Goal: Contribute content

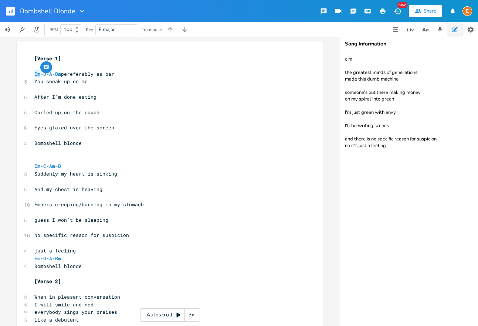
scroll to position [2, 8]
click at [38, 75] on span "Em" at bounding box center [37, 74] width 6 height 7
type textarea "Em"
click at [38, 75] on span "Em" at bounding box center [37, 74] width 6 height 7
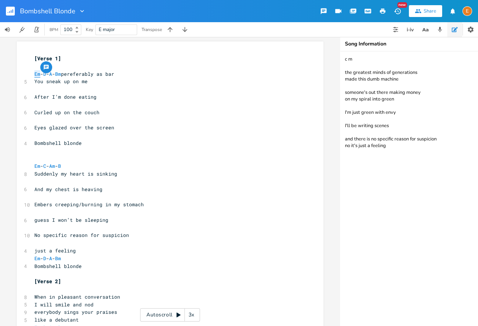
click at [38, 75] on span "Em" at bounding box center [37, 74] width 6 height 7
type textarea "Em"
click at [38, 75] on span "Em" at bounding box center [37, 74] width 6 height 7
click at [39, 75] on span "Em" at bounding box center [37, 74] width 6 height 7
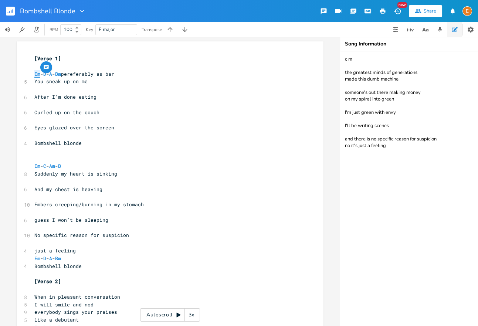
type textarea "Em"
click at [39, 75] on span "Em" at bounding box center [37, 74] width 6 height 7
click at [46, 74] on span "D" at bounding box center [44, 74] width 3 height 7
type textarea "D"
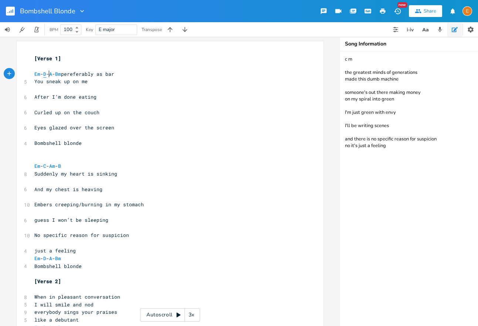
click at [46, 74] on span "D" at bounding box center [44, 74] width 3 height 7
click at [52, 74] on span "A" at bounding box center [50, 74] width 3 height 7
type textarea "A"
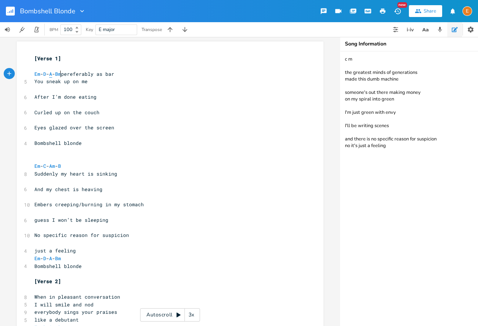
click at [52, 74] on span "A" at bounding box center [50, 74] width 3 height 7
click at [61, 75] on span "Bm" at bounding box center [58, 74] width 6 height 7
type textarea "Bm"
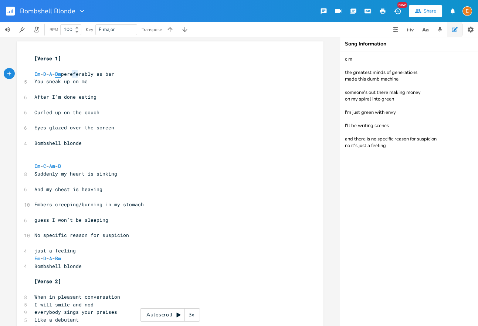
scroll to position [2, 9]
click at [61, 75] on span "Bm" at bounding box center [58, 74] width 6 height 7
click at [39, 75] on span "Em" at bounding box center [37, 74] width 6 height 7
type textarea "Em"
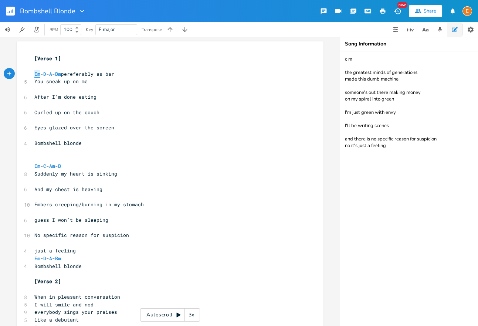
scroll to position [2, 8]
click at [39, 75] on span "Em" at bounding box center [37, 74] width 6 height 7
click at [46, 75] on span "D" at bounding box center [44, 74] width 3 height 7
type textarea "D"
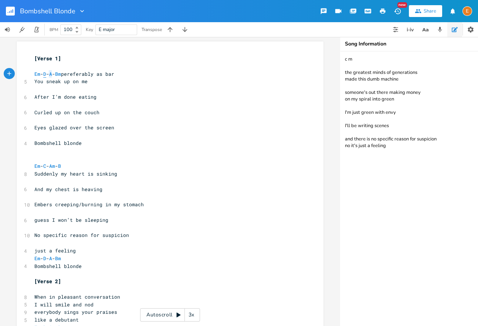
click at [46, 75] on span "D" at bounding box center [44, 74] width 3 height 7
click at [52, 74] on span "A" at bounding box center [50, 74] width 3 height 7
type textarea "A"
click at [52, 74] on span "A" at bounding box center [50, 74] width 3 height 7
click at [61, 74] on span "Bm" at bounding box center [58, 74] width 6 height 7
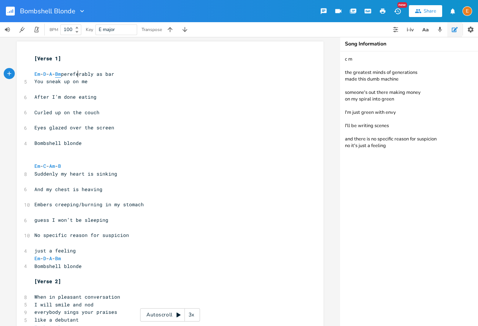
type textarea "Bm"
click at [61, 74] on span "Bm" at bounding box center [58, 74] width 6 height 7
click at [38, 74] on span "Em" at bounding box center [37, 74] width 6 height 7
type textarea "Em"
click at [38, 74] on span "Em" at bounding box center [37, 74] width 6 height 7
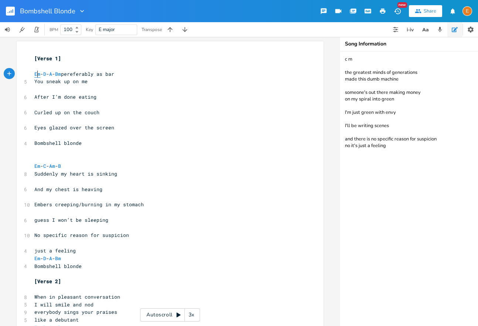
scroll to position [2, 8]
click at [38, 74] on span "Em" at bounding box center [37, 74] width 6 height 7
type textarea "Em"
click at [38, 74] on span "Em" at bounding box center [37, 74] width 6 height 7
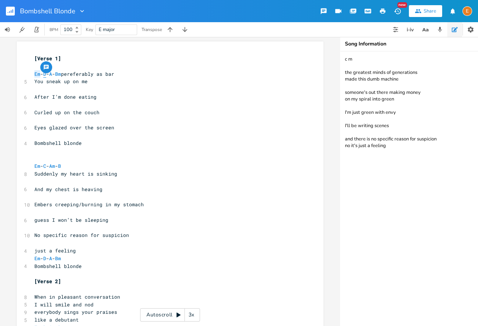
click at [46, 74] on span "D" at bounding box center [44, 74] width 3 height 7
type textarea "D"
click at [46, 74] on span "D" at bounding box center [44, 74] width 3 height 7
click at [52, 74] on span "A" at bounding box center [50, 74] width 3 height 7
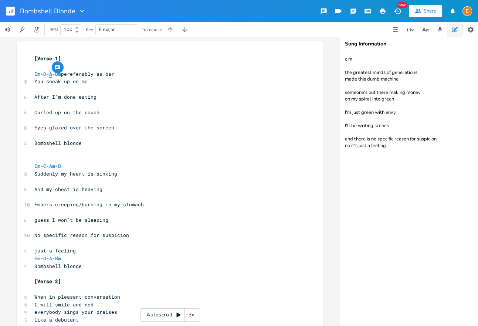
scroll to position [2, 0]
type textarea "A"
click at [52, 74] on span "A" at bounding box center [50, 74] width 3 height 7
click at [61, 74] on span "Bm" at bounding box center [58, 74] width 6 height 7
type textarea "Bm"
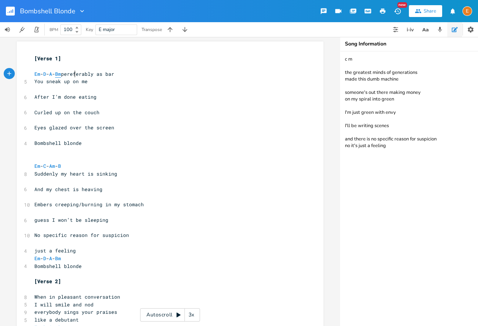
click at [61, 74] on span "Bm" at bounding box center [58, 74] width 6 height 7
click at [38, 74] on span "Em" at bounding box center [37, 74] width 6 height 7
type textarea "Em"
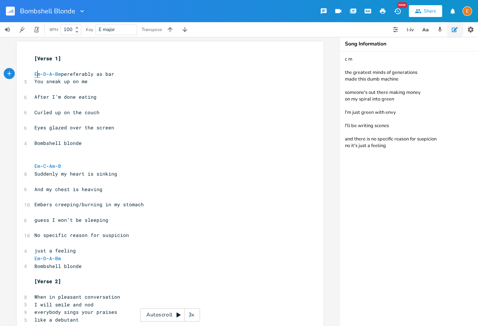
click at [38, 74] on span "Em" at bounding box center [37, 74] width 6 height 7
click at [46, 74] on span "D" at bounding box center [44, 74] width 3 height 7
type textarea "D"
click at [46, 74] on span "D" at bounding box center [44, 74] width 3 height 7
click at [52, 75] on span "A" at bounding box center [50, 74] width 3 height 7
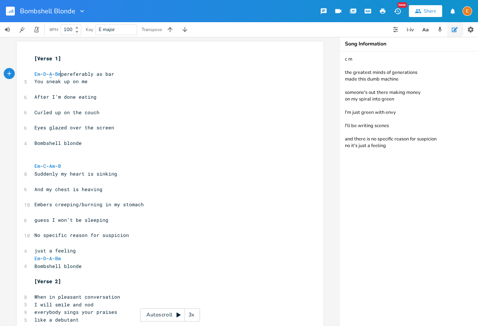
type textarea "A"
click at [52, 75] on span "A" at bounding box center [50, 74] width 3 height 7
click at [61, 75] on span "Bm" at bounding box center [58, 74] width 6 height 7
type textarea "Bm"
click at [61, 75] on span "Bm" at bounding box center [58, 74] width 6 height 7
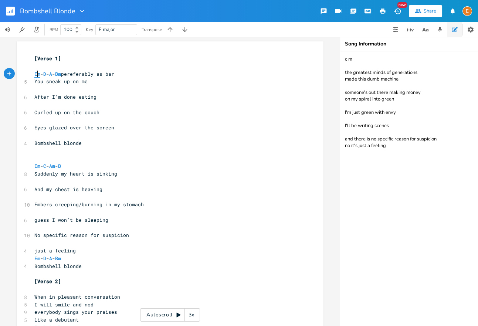
click at [38, 74] on span "Em" at bounding box center [37, 74] width 6 height 7
type textarea "Em"
click at [38, 74] on span "Em" at bounding box center [37, 74] width 6 height 7
click at [46, 73] on span "D" at bounding box center [44, 74] width 3 height 7
type textarea "D"
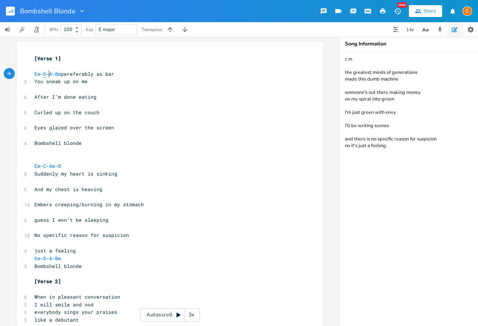
click at [46, 73] on span "D" at bounding box center [44, 74] width 3 height 7
click at [52, 75] on span "A" at bounding box center [50, 74] width 3 height 7
type textarea "A"
click at [52, 75] on span "A" at bounding box center [50, 74] width 3 height 7
click at [61, 75] on span "Bm" at bounding box center [58, 74] width 6 height 7
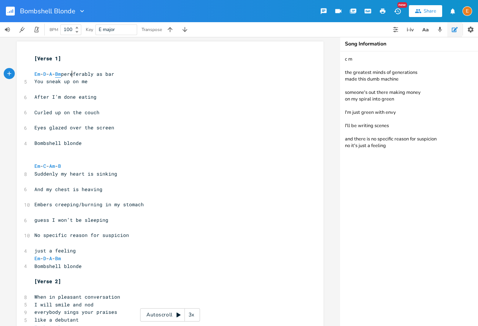
type textarea "Bm"
click at [61, 75] on span "Bm" at bounding box center [58, 74] width 6 height 7
click at [39, 168] on span "Em" at bounding box center [37, 166] width 6 height 7
type textarea "Em"
click at [39, 168] on span "Em" at bounding box center [37, 166] width 6 height 7
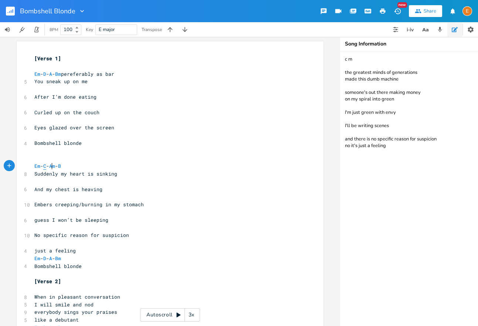
click at [46, 167] on span "C" at bounding box center [44, 166] width 3 height 7
type textarea "C"
click at [46, 167] on span "C" at bounding box center [44, 166] width 3 height 7
click at [55, 166] on span "Am" at bounding box center [52, 166] width 6 height 7
type textarea "Am"
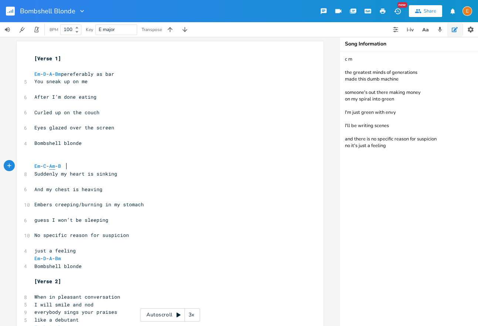
click at [55, 166] on span "Am" at bounding box center [52, 166] width 6 height 7
click at [61, 166] on span "B" at bounding box center [59, 166] width 3 height 7
type textarea "B"
click at [61, 166] on span "B" at bounding box center [59, 166] width 3 height 7
click at [38, 165] on span "Em" at bounding box center [37, 166] width 6 height 7
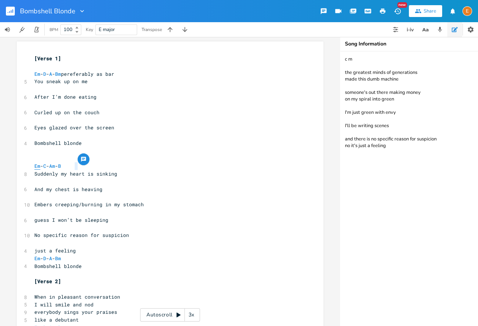
type textarea "Em"
click at [38, 165] on span "Em" at bounding box center [37, 166] width 6 height 7
click at [49, 165] on button "Add Comment" at bounding box center [46, 159] width 12 height 12
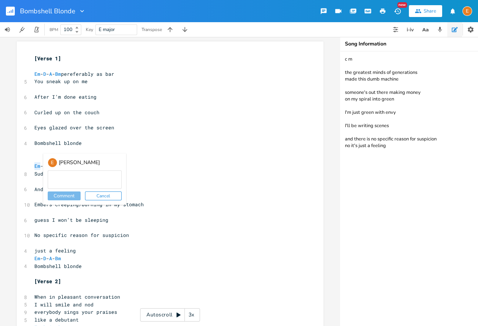
click at [36, 152] on pre "​" at bounding box center [166, 151] width 267 height 8
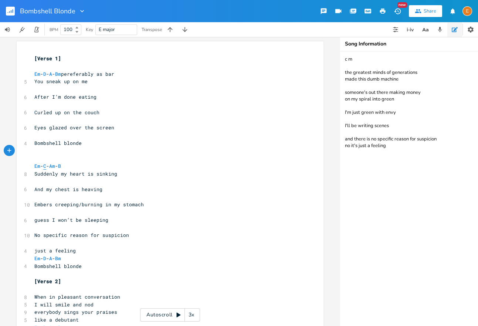
click at [46, 166] on span "C" at bounding box center [44, 166] width 3 height 7
type textarea "C"
click at [46, 166] on span "C" at bounding box center [44, 166] width 3 height 7
click at [55, 166] on span "Am" at bounding box center [52, 166] width 6 height 7
type textarea "Am"
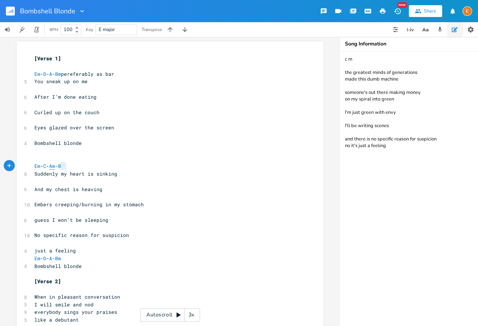
click at [55, 166] on span "Am" at bounding box center [52, 166] width 6 height 7
click at [61, 167] on span "B" at bounding box center [59, 166] width 3 height 7
type textarea "B"
click at [61, 167] on span "B" at bounding box center [59, 166] width 3 height 7
type textarea "m"
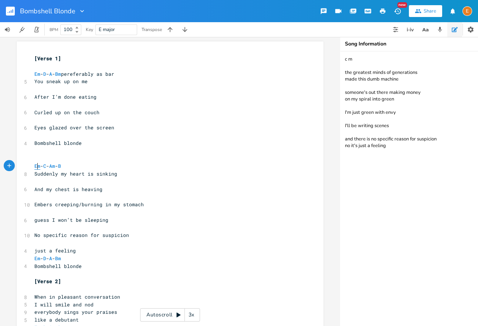
click at [39, 167] on span "Em" at bounding box center [37, 166] width 6 height 7
click at [38, 167] on span "Em" at bounding box center [37, 166] width 6 height 7
click at [46, 166] on span "C" at bounding box center [44, 166] width 3 height 7
type textarea "C"
click at [46, 166] on span "C" at bounding box center [44, 166] width 3 height 7
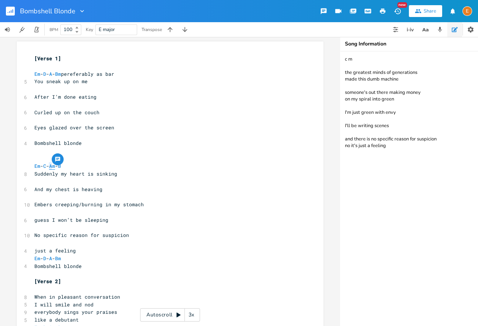
click at [55, 165] on span "Am" at bounding box center [52, 166] width 6 height 7
type textarea "Am"
click at [55, 165] on span "Am" at bounding box center [52, 166] width 6 height 7
click at [61, 165] on span "B" at bounding box center [59, 166] width 3 height 7
type textarea "B"
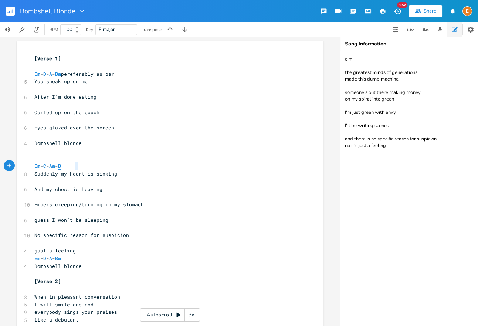
click at [61, 165] on span "B" at bounding box center [59, 166] width 3 height 7
click at [37, 167] on span "Em" at bounding box center [37, 166] width 6 height 7
type textarea "Em"
click at [37, 167] on span "Em" at bounding box center [37, 166] width 6 height 7
click at [46, 166] on span "C" at bounding box center [44, 166] width 3 height 7
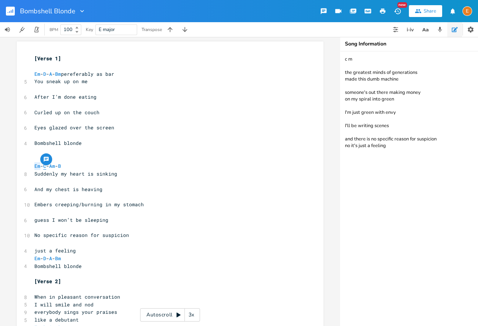
type textarea "C"
click at [46, 166] on span "C" at bounding box center [44, 166] width 3 height 7
type textarea "A"
click at [55, 166] on span "Am" at bounding box center [52, 166] width 6 height 7
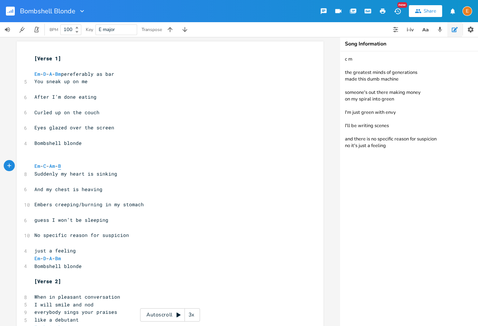
click at [61, 166] on span "B" at bounding box center [59, 166] width 3 height 7
type textarea "B"
click at [61, 166] on span "B" at bounding box center [59, 166] width 3 height 7
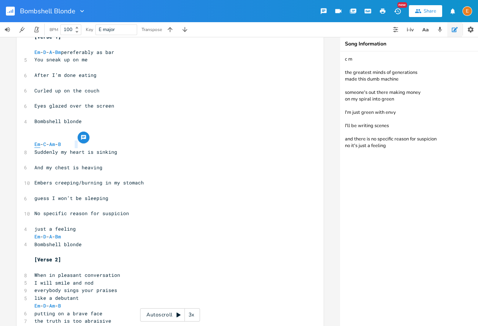
click at [39, 145] on span "Em" at bounding box center [37, 144] width 6 height 7
type textarea "Em"
click at [39, 145] on span "Em" at bounding box center [37, 144] width 6 height 7
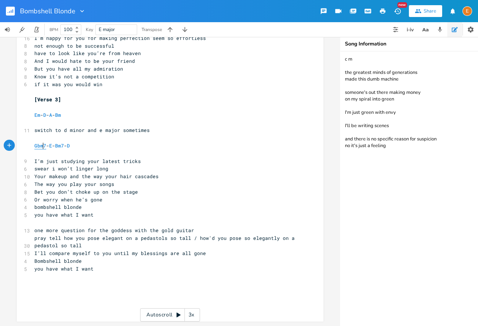
click at [43, 149] on span "Gbm7" at bounding box center [40, 145] width 12 height 7
type textarea "Gbm7"
click at [43, 149] on span "Gbm7" at bounding box center [40, 145] width 12 height 7
click at [52, 145] on span "E" at bounding box center [50, 145] width 3 height 7
type textarea "E"
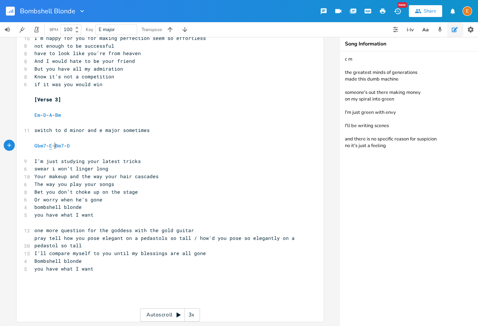
click at [52, 145] on span "E" at bounding box center [50, 145] width 3 height 7
click at [64, 146] on span "Bm7" at bounding box center [59, 145] width 9 height 7
type textarea "Bm7"
click at [64, 146] on span "Bm7" at bounding box center [59, 145] width 9 height 7
click at [70, 146] on span "D" at bounding box center [68, 145] width 3 height 7
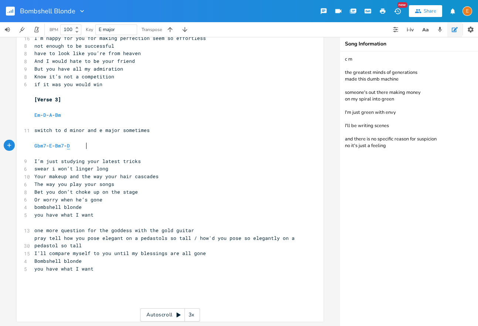
type textarea "D"
click at [70, 146] on span "D" at bounding box center [68, 145] width 3 height 7
click at [37, 145] on span "Gbm7" at bounding box center [40, 145] width 12 height 7
type textarea "Gbm7"
click at [37, 145] on span "Gbm7" at bounding box center [40, 145] width 12 height 7
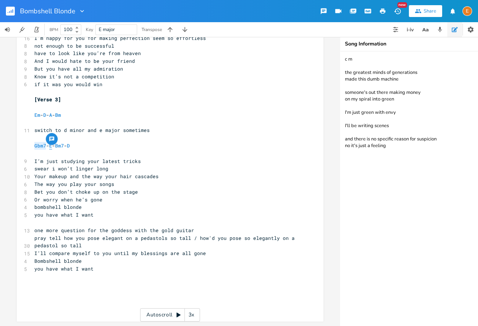
click at [52, 146] on span "E" at bounding box center [50, 145] width 3 height 7
type textarea "E"
click at [52, 146] on span "E" at bounding box center [50, 145] width 3 height 7
click at [64, 146] on span "Bm7" at bounding box center [59, 145] width 9 height 7
type textarea "Bm7"
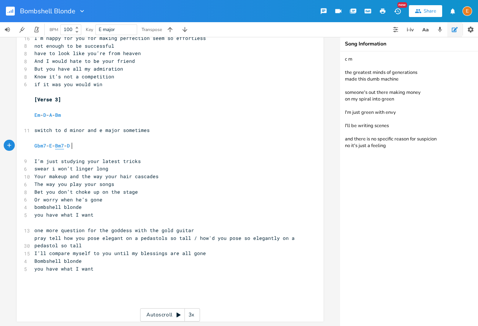
click at [64, 146] on span "Bm7" at bounding box center [59, 145] width 9 height 7
click at [73, 147] on span "Gbm7 - E - Bm7 - D" at bounding box center [53, 145] width 38 height 7
click at [70, 146] on span "D" at bounding box center [68, 145] width 3 height 7
type textarea "Gbm7 - E - Bm7 - D"
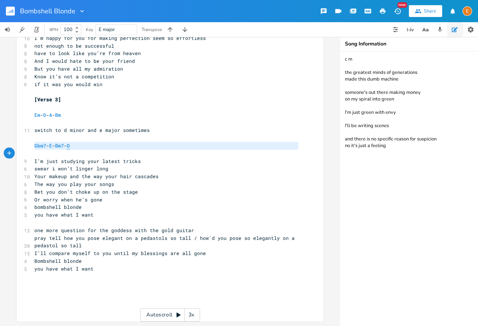
click at [70, 146] on span "D" at bounding box center [68, 145] width 3 height 7
click at [40, 148] on span "Gbm7" at bounding box center [40, 145] width 12 height 7
type textarea "Gbm7"
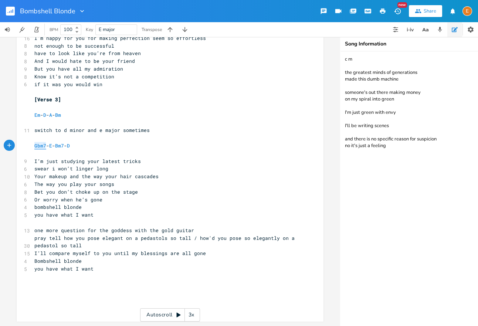
click at [40, 148] on span "Gbm7" at bounding box center [40, 145] width 12 height 7
click at [52, 146] on span "E" at bounding box center [50, 145] width 3 height 7
type textarea "E"
click at [52, 146] on span "E" at bounding box center [50, 145] width 3 height 7
click at [64, 146] on span "Bm7" at bounding box center [59, 145] width 9 height 7
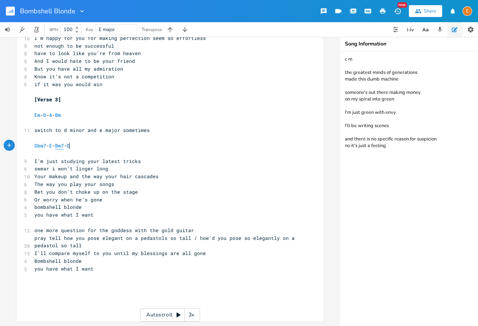
type textarea "Bm7"
click at [64, 146] on span "Bm7" at bounding box center [59, 145] width 9 height 7
click at [70, 145] on span "D" at bounding box center [68, 145] width 3 height 7
type textarea "D"
click at [70, 145] on span "D" at bounding box center [68, 145] width 3 height 7
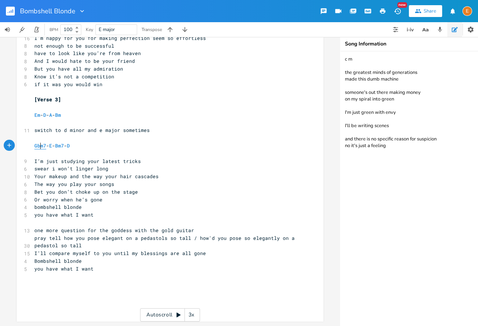
click at [41, 146] on span "Gbm7" at bounding box center [40, 145] width 12 height 7
type textarea "Gbm7"
click at [41, 146] on span "Gbm7" at bounding box center [40, 145] width 12 height 7
click at [52, 147] on span "E" at bounding box center [50, 145] width 3 height 7
type textarea "E"
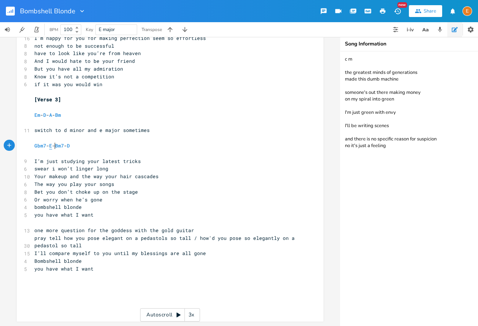
click at [52, 147] on span "E" at bounding box center [50, 145] width 3 height 7
click at [64, 145] on span "Bm7" at bounding box center [59, 145] width 9 height 7
type textarea "Bm7"
click at [64, 145] on span "Bm7" at bounding box center [59, 145] width 9 height 7
click at [70, 145] on span "D" at bounding box center [68, 145] width 3 height 7
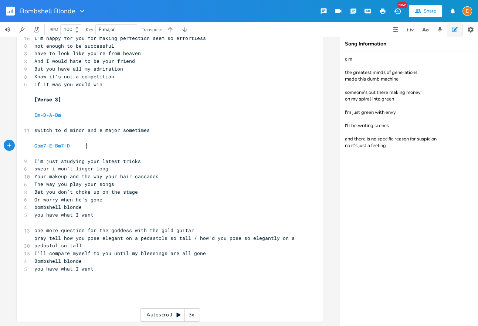
type textarea "D"
click at [70, 145] on span "D" at bounding box center [68, 145] width 3 height 7
click at [43, 144] on span "Gbm7" at bounding box center [40, 145] width 12 height 7
type textarea "Gbm7"
click at [43, 145] on span "Gbm7" at bounding box center [40, 145] width 12 height 7
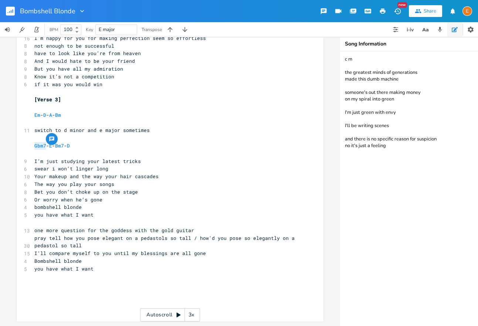
click at [55, 145] on button "button" at bounding box center [52, 139] width 12 height 12
drag, startPoint x: 44, startPoint y: 139, endPoint x: 54, endPoint y: 140, distance: 10.0
click at [44, 139] on pre "​" at bounding box center [166, 138] width 267 height 8
click at [52, 146] on span "E" at bounding box center [50, 145] width 3 height 7
type textarea "E"
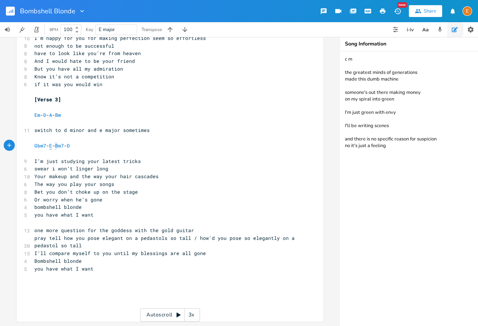
click at [52, 146] on span "E" at bounding box center [50, 145] width 3 height 7
click at [64, 145] on span "Bm7" at bounding box center [59, 145] width 9 height 7
type textarea "Bm7"
click at [64, 145] on span "Bm7" at bounding box center [59, 145] width 9 height 7
click at [70, 145] on span "D" at bounding box center [68, 145] width 3 height 7
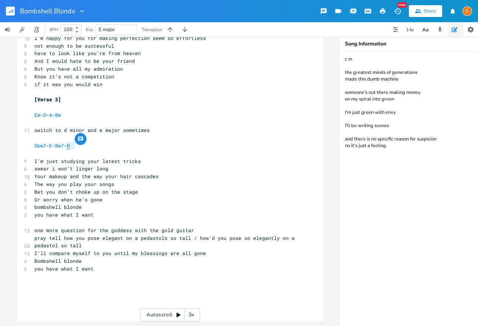
type textarea "D"
click at [70, 145] on span "D" at bounding box center [68, 145] width 3 height 7
click at [39, 115] on span "Em" at bounding box center [37, 115] width 6 height 7
type textarea "Em"
click at [39, 115] on span "Em" at bounding box center [37, 115] width 6 height 7
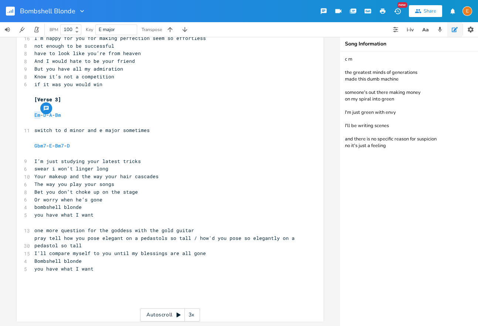
click at [50, 114] on button "button" at bounding box center [46, 108] width 12 height 12
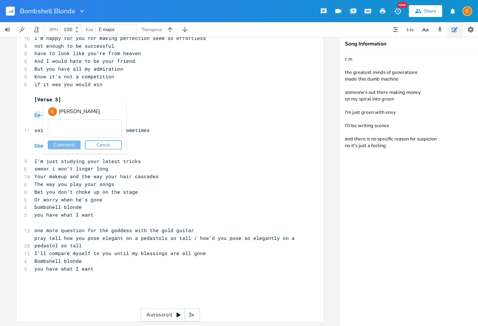
click at [50, 114] on div "E" at bounding box center [53, 112] width 10 height 10
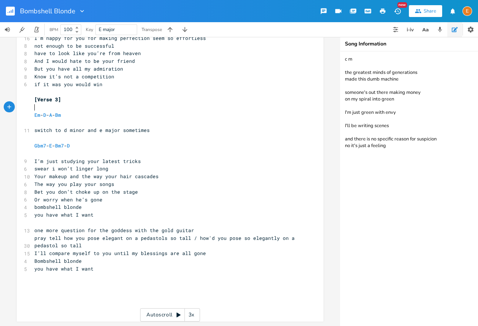
click at [38, 108] on pre "​" at bounding box center [166, 108] width 267 height 8
click at [46, 116] on span "D" at bounding box center [44, 115] width 3 height 7
type textarea "D"
click at [46, 116] on span "D" at bounding box center [44, 115] width 3 height 7
click at [52, 116] on span "A" at bounding box center [50, 115] width 3 height 7
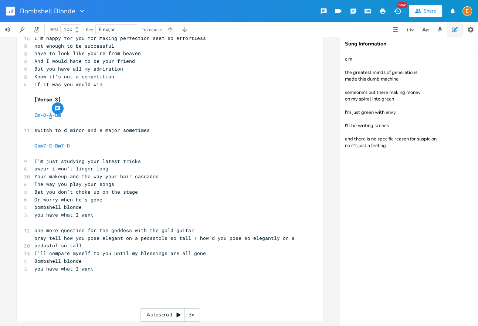
type textarea "A"
click at [52, 116] on span "A" at bounding box center [50, 115] width 3 height 7
click at [61, 116] on span "Bm" at bounding box center [58, 115] width 6 height 7
type textarea "Bm"
click at [61, 116] on span "Bm" at bounding box center [58, 115] width 6 height 7
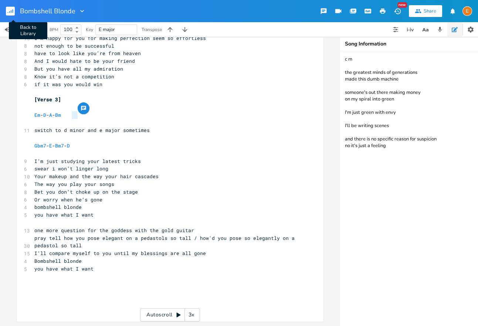
click at [12, 11] on rect "button" at bounding box center [10, 11] width 9 height 9
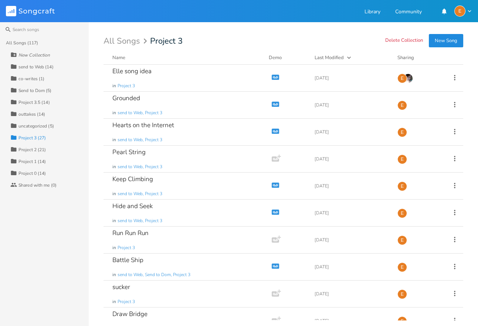
click at [38, 90] on div "Send to Dom (5)" at bounding box center [34, 90] width 33 height 4
